Goal: Information Seeking & Learning: Learn about a topic

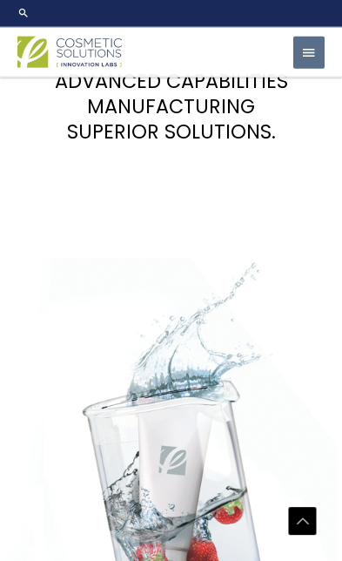
scroll to position [3005, 0]
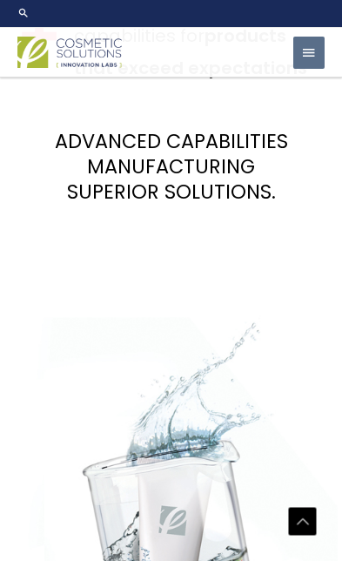
click at [305, 52] on span "button" at bounding box center [309, 54] width 16 height 34
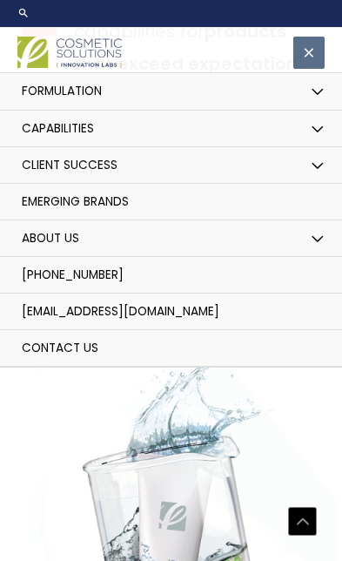
click at [326, 172] on button "Menu Toggle" at bounding box center [318, 166] width 36 height 38
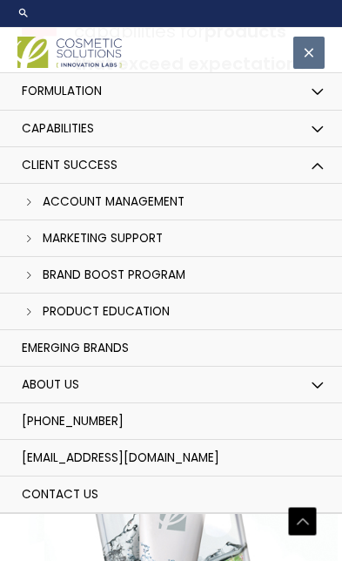
click at [336, 122] on link "Capabilities" at bounding box center [171, 129] width 342 height 37
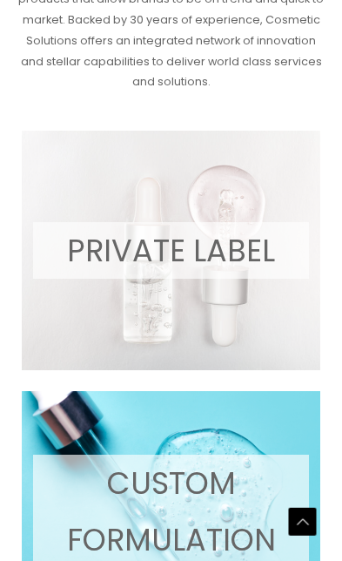
scroll to position [643, 0]
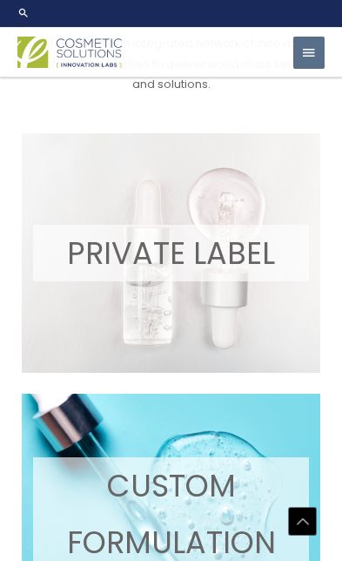
click at [241, 229] on p "PRIVATE LABEL" at bounding box center [171, 253] width 276 height 57
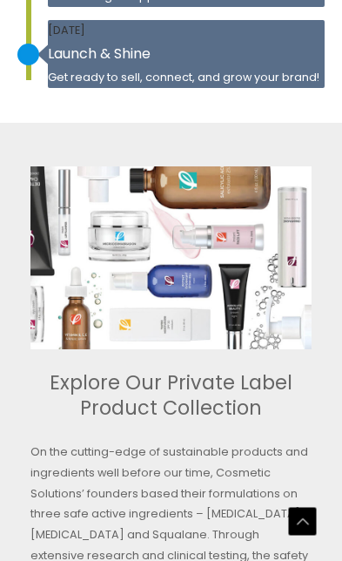
scroll to position [3176, 0]
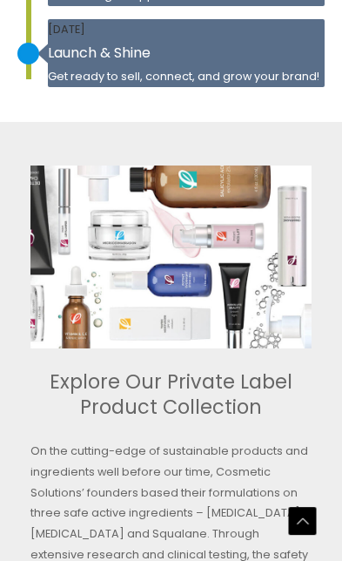
click at [147, 369] on h2 "Explore Our Private Label Product Collection" at bounding box center [170, 394] width 281 height 51
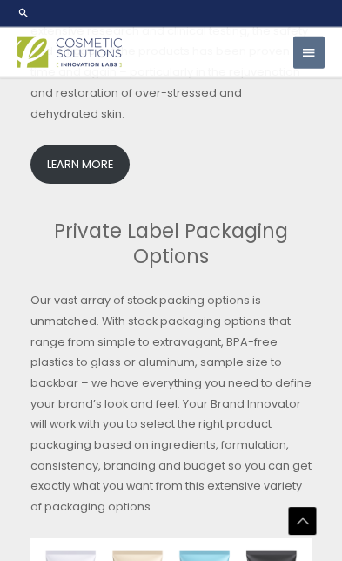
scroll to position [3464, 0]
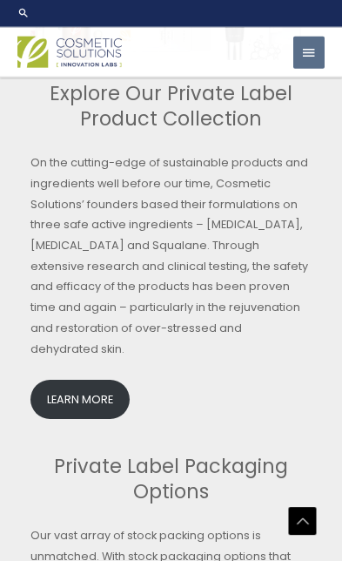
click at [72, 380] on link "LEARN MORE" at bounding box center [79, 399] width 99 height 39
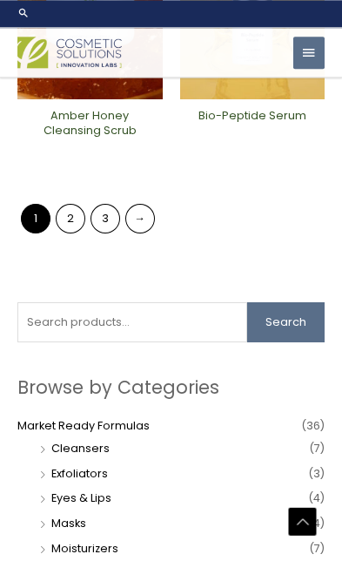
scroll to position [1619, 0]
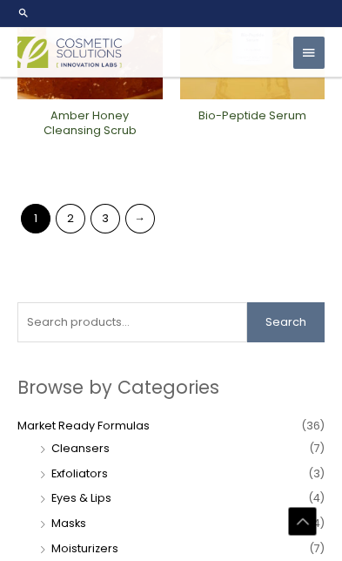
click at [73, 206] on link "2" at bounding box center [71, 219] width 30 height 30
